Goal: Task Accomplishment & Management: Manage account settings

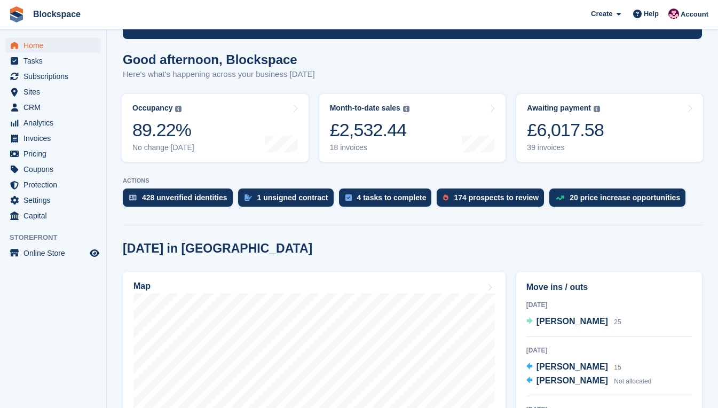
scroll to position [267, 0]
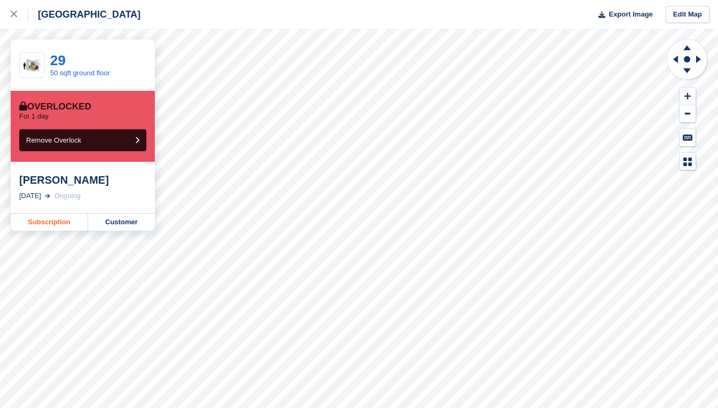
click at [68, 225] on link "Subscription" at bounding box center [49, 221] width 77 height 17
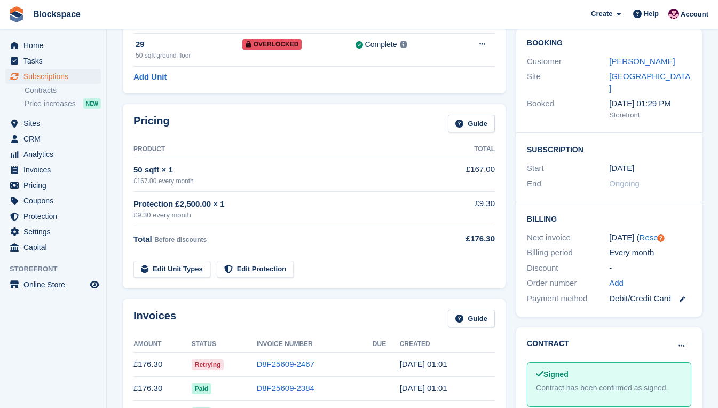
scroll to position [160, 0]
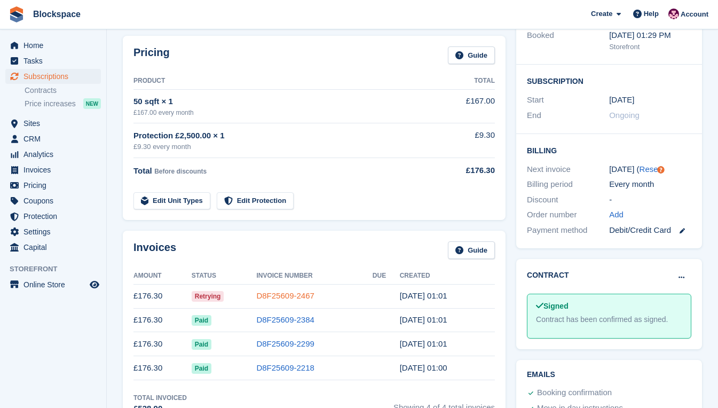
click at [287, 295] on link "D8F25609-2467" at bounding box center [285, 295] width 58 height 9
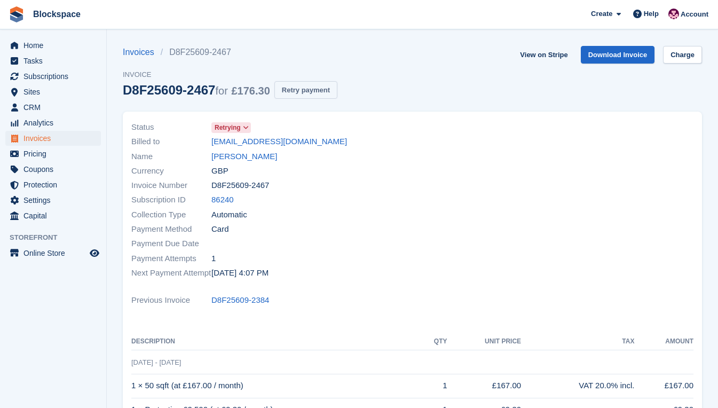
click at [327, 92] on button "Retry payment" at bounding box center [305, 90] width 63 height 18
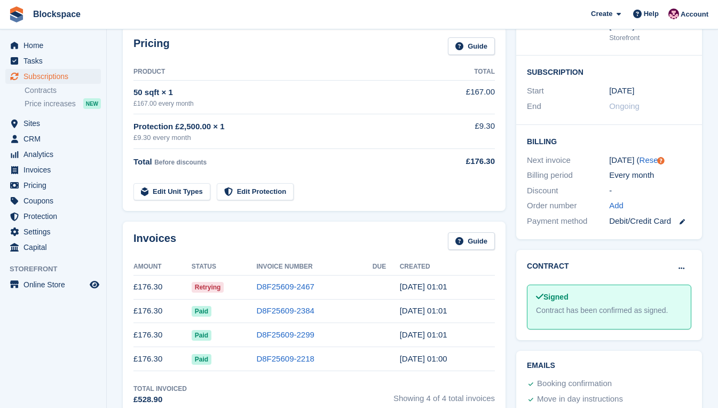
scroll to position [9, 0]
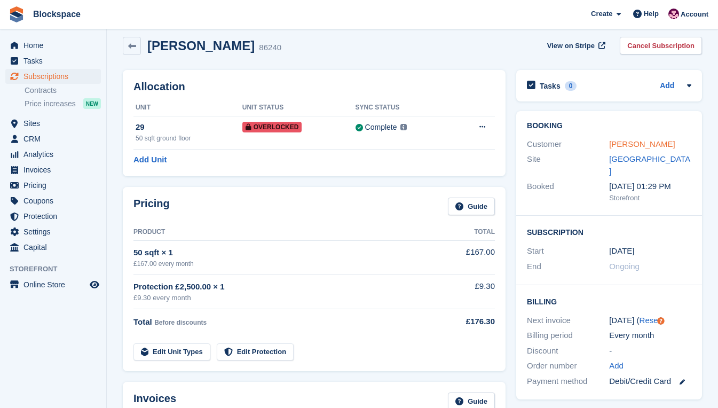
click at [621, 140] on link "Emma Maw" at bounding box center [642, 143] width 66 height 9
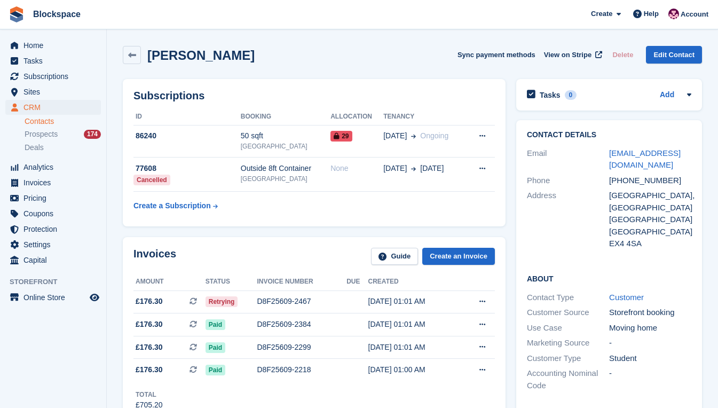
click at [603, 137] on h2 "Contact Details" at bounding box center [609, 135] width 164 height 9
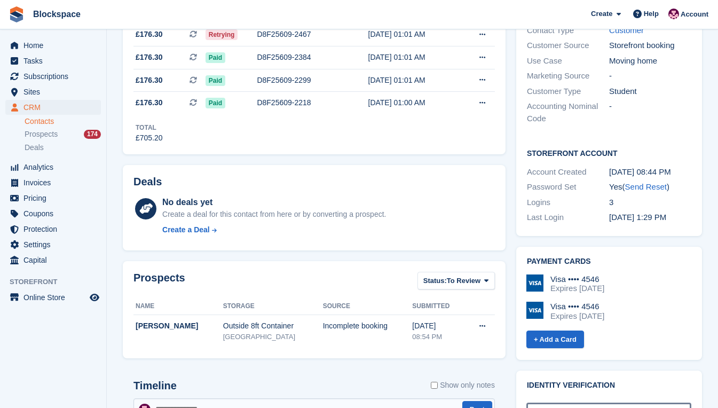
scroll to position [53, 0]
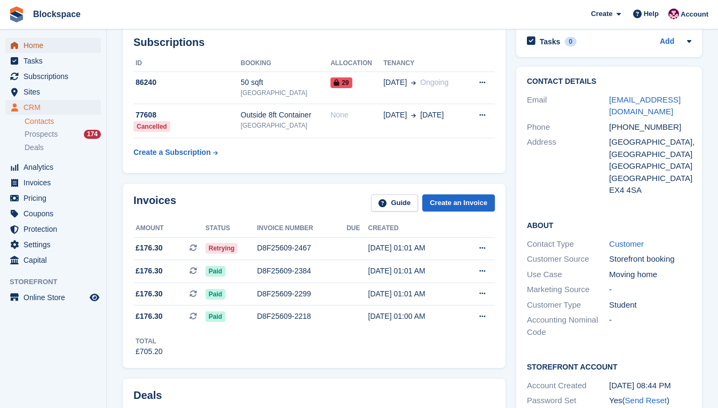
click at [39, 44] on span "Home" at bounding box center [55, 45] width 64 height 15
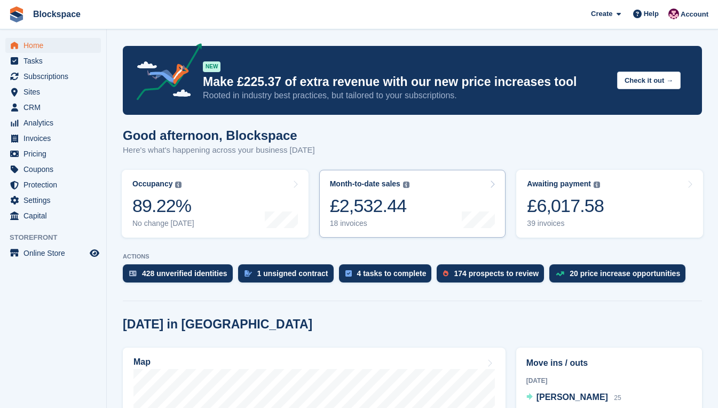
scroll to position [160, 0]
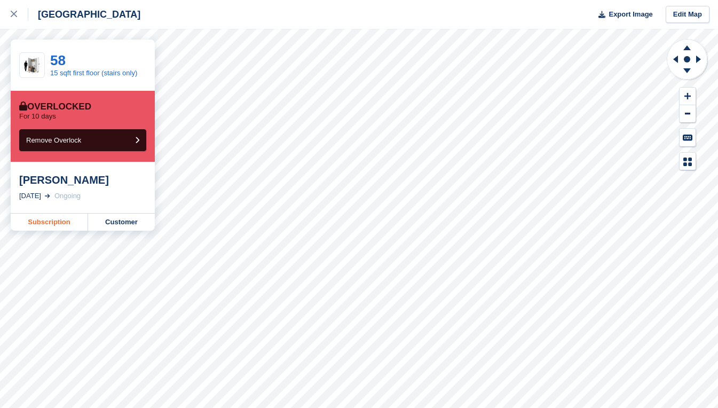
click at [46, 220] on link "Subscription" at bounding box center [49, 221] width 77 height 17
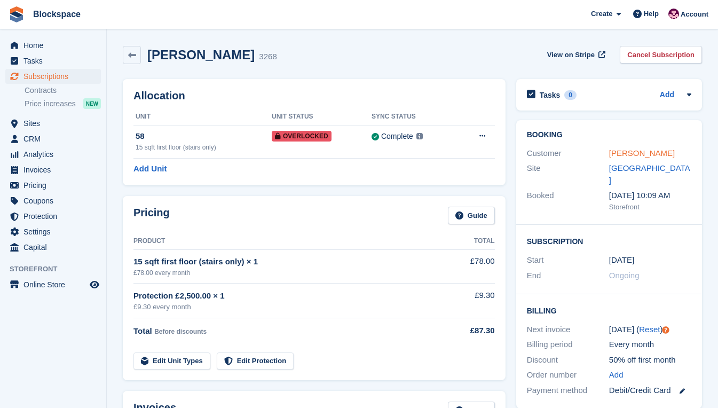
click at [618, 153] on link "[PERSON_NAME]" at bounding box center [642, 152] width 66 height 9
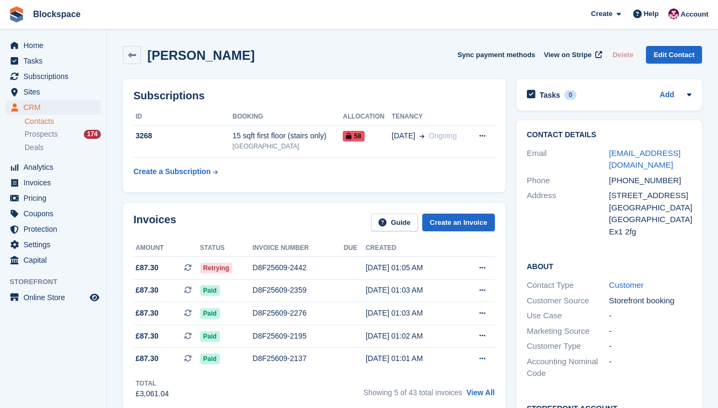
click at [588, 162] on div "Email" at bounding box center [568, 159] width 82 height 24
